Goal: Task Accomplishment & Management: Use online tool/utility

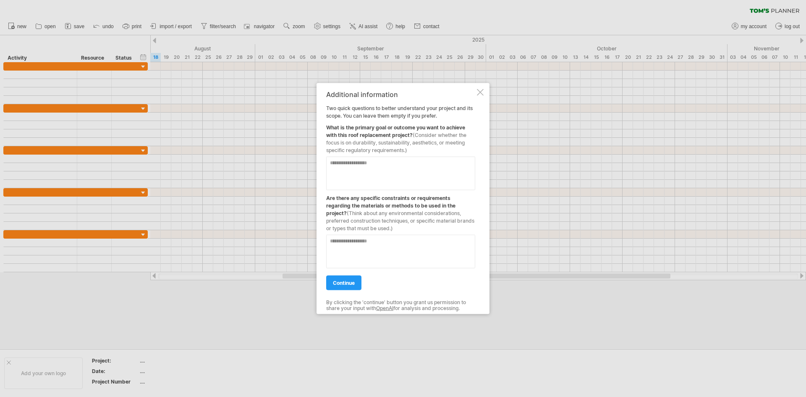
click at [368, 167] on textarea at bounding box center [400, 173] width 149 height 34
type textarea "***"
click at [394, 237] on textarea at bounding box center [400, 251] width 149 height 34
click at [397, 242] on textarea "**********" at bounding box center [400, 251] width 149 height 34
type textarea "**********"
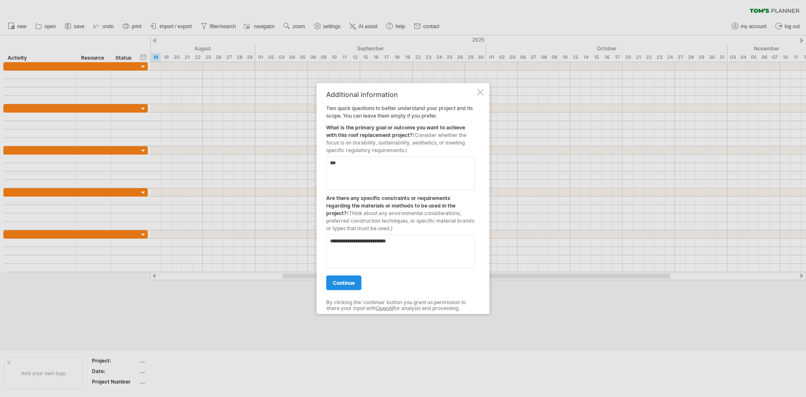
click at [345, 284] on span "continue" at bounding box center [344, 282] width 22 height 6
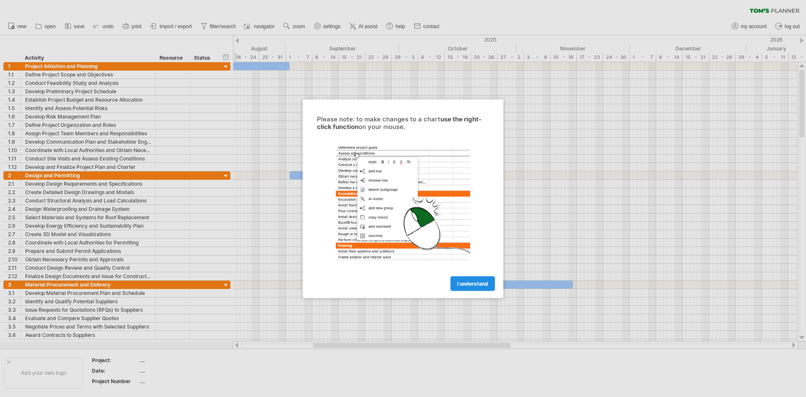
click at [481, 282] on span "I understand" at bounding box center [472, 283] width 31 height 6
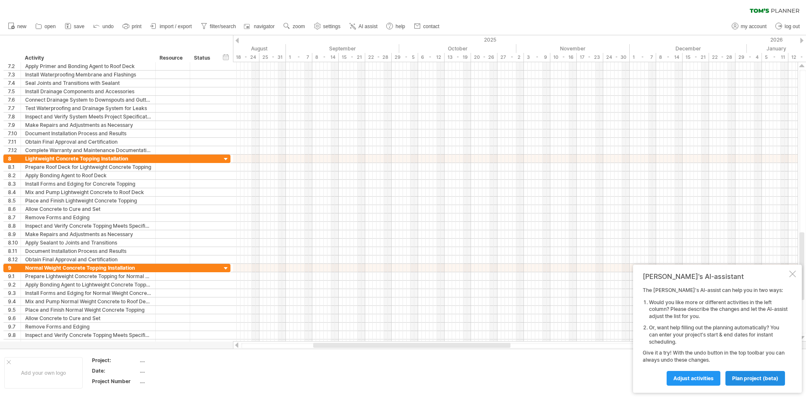
click at [746, 379] on span "plan project (beta)" at bounding box center [756, 378] width 46 height 6
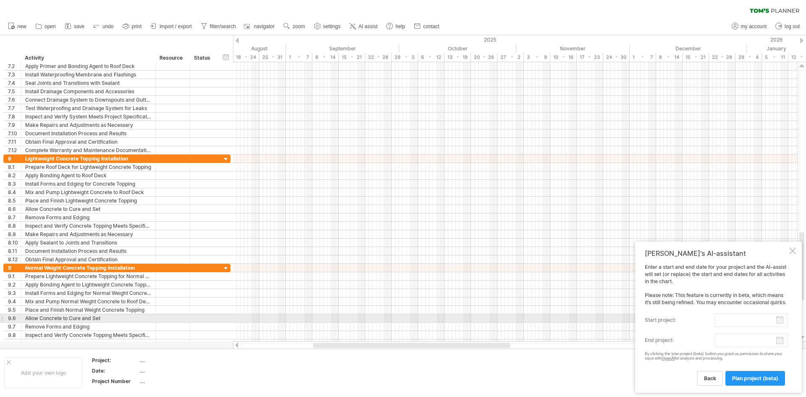
click at [780, 320] on input "start project:" at bounding box center [751, 319] width 73 height 13
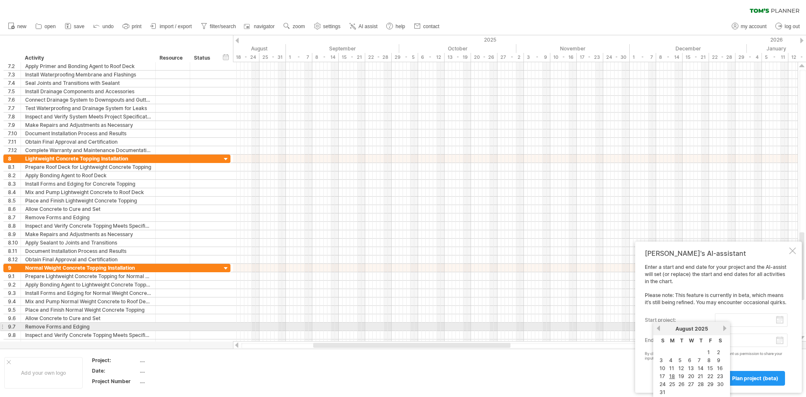
click at [725, 330] on link "next" at bounding box center [725, 328] width 6 height 6
click at [725, 329] on link "next" at bounding box center [725, 328] width 6 height 6
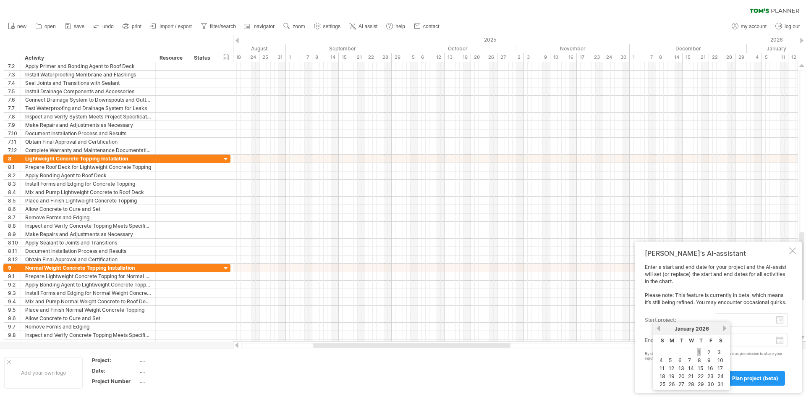
click at [699, 354] on link "1" at bounding box center [699, 352] width 4 height 8
type input "********"
click at [779, 342] on input "end project:" at bounding box center [751, 340] width 73 height 13
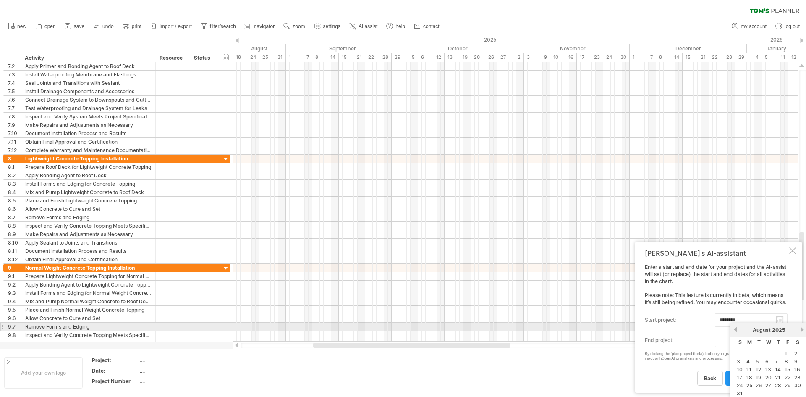
click at [801, 331] on link "next" at bounding box center [802, 329] width 6 height 6
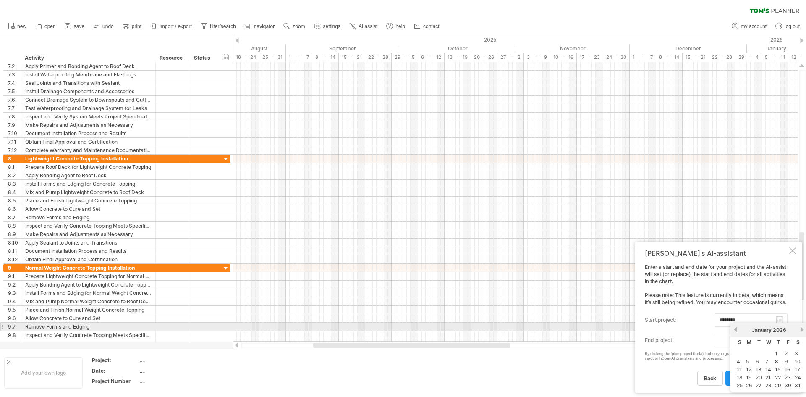
click at [801, 331] on link "next" at bounding box center [802, 329] width 6 height 6
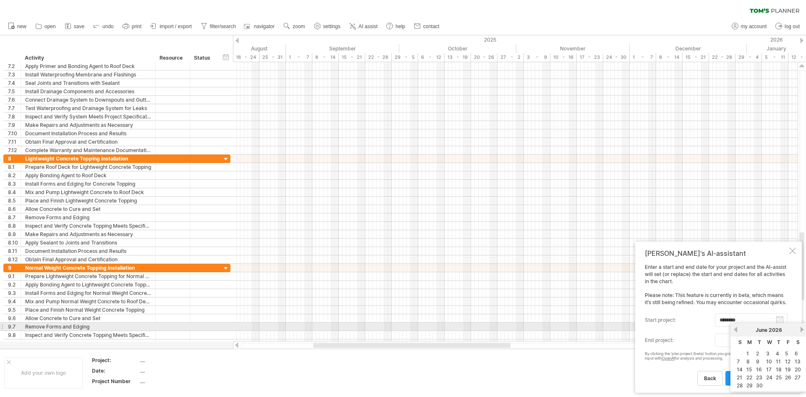
click at [801, 331] on link "next" at bounding box center [802, 329] width 6 height 6
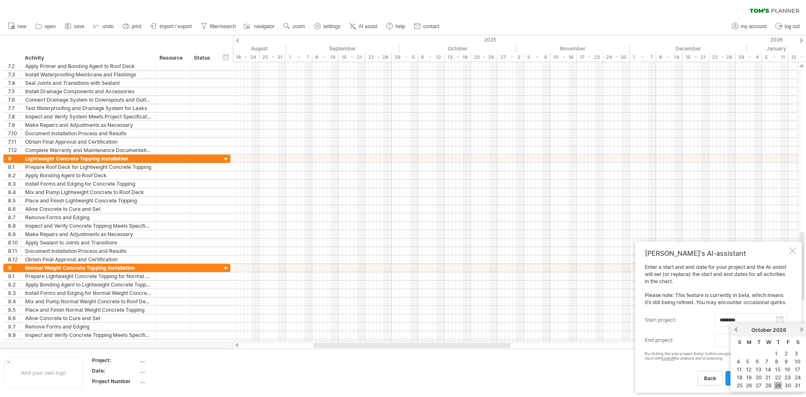
click at [782, 384] on link "29" at bounding box center [779, 385] width 8 height 8
click at [780, 340] on input "********" at bounding box center [751, 340] width 73 height 13
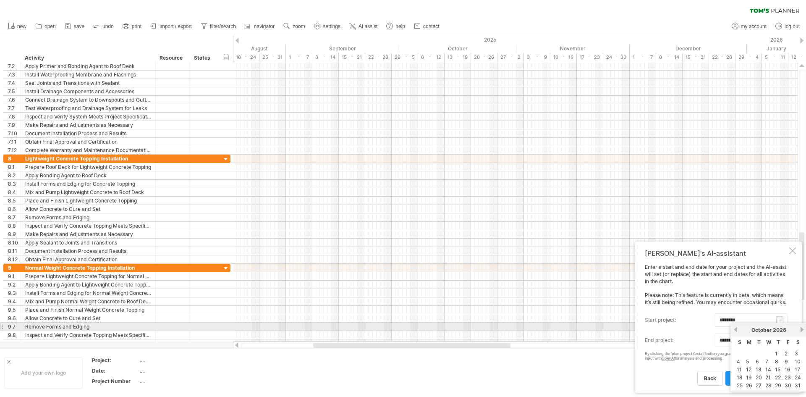
click at [801, 329] on link "next" at bounding box center [802, 329] width 6 height 6
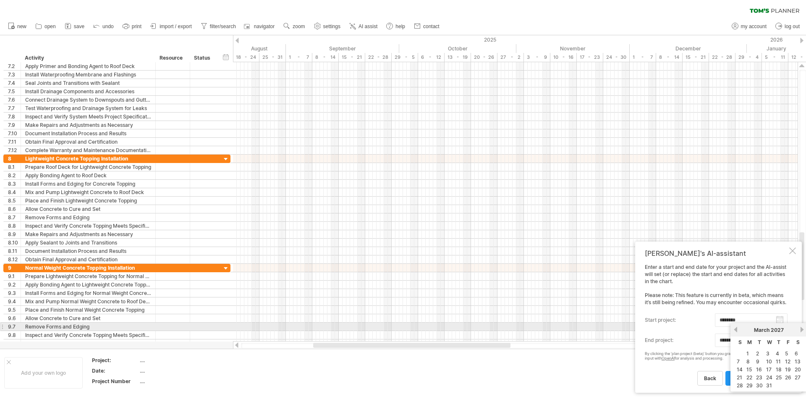
click at [801, 329] on link "next" at bounding box center [802, 329] width 6 height 6
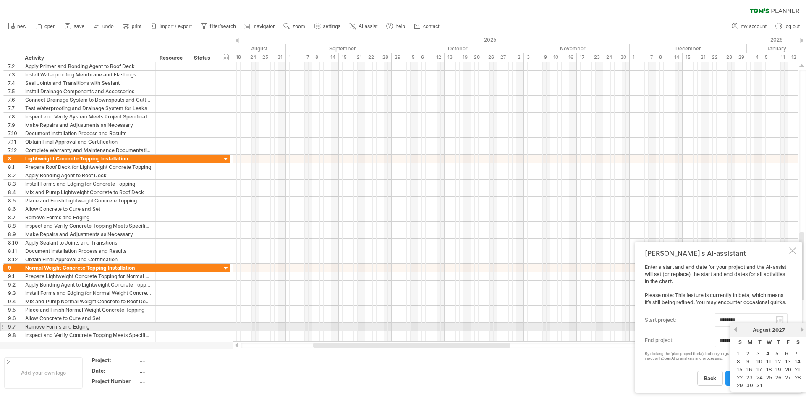
click at [801, 329] on link "next" at bounding box center [802, 329] width 6 height 6
click at [802, 328] on link "next" at bounding box center [802, 329] width 6 height 6
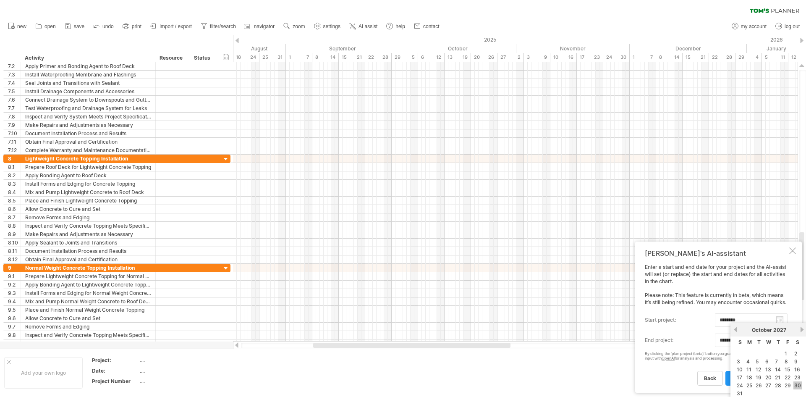
click at [796, 384] on link "30" at bounding box center [798, 385] width 8 height 8
type input "********"
click at [751, 380] on span "plan project (beta)" at bounding box center [756, 378] width 46 height 6
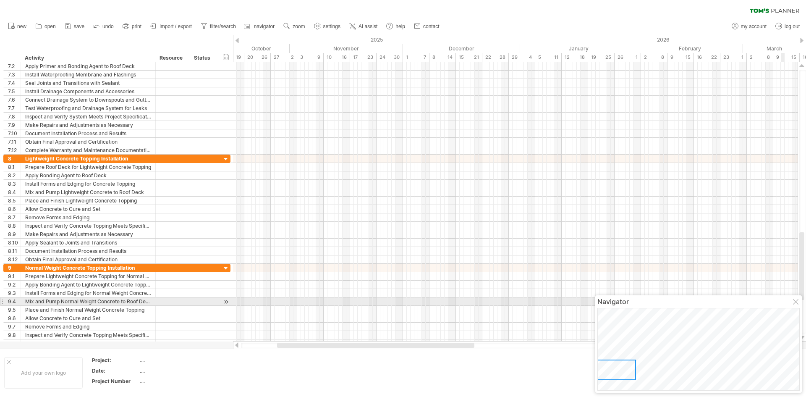
click at [795, 301] on div at bounding box center [796, 302] width 7 height 7
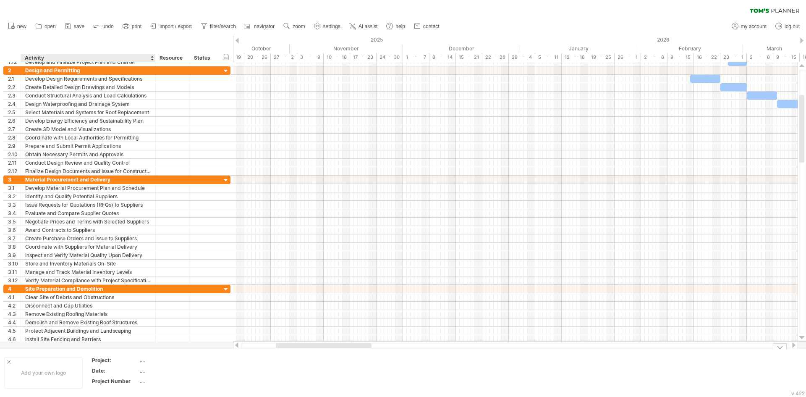
click at [155, 363] on div "...." at bounding box center [175, 360] width 71 height 7
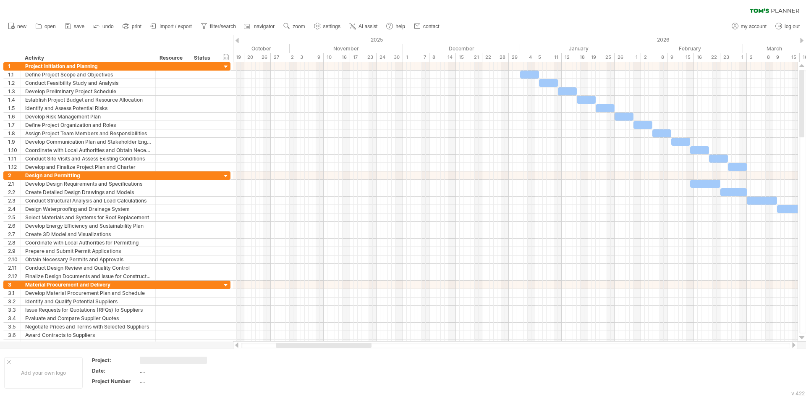
drag, startPoint x: 329, startPoint y: 348, endPoint x: 271, endPoint y: 347, distance: 57.5
click at [274, 348] on div at bounding box center [515, 345] width 549 height 5
click at [263, 347] on div at bounding box center [515, 345] width 549 height 5
click at [257, 347] on div at bounding box center [515, 345] width 549 height 5
click at [261, 346] on div at bounding box center [515, 345] width 549 height 5
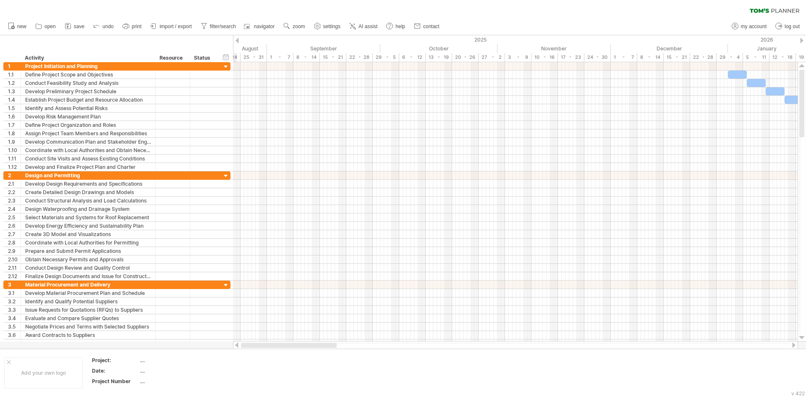
drag, startPoint x: 305, startPoint y: 344, endPoint x: 239, endPoint y: 345, distance: 66.0
click at [239, 345] on div at bounding box center [515, 345] width 565 height 8
